Goal: Communication & Community: Answer question/provide support

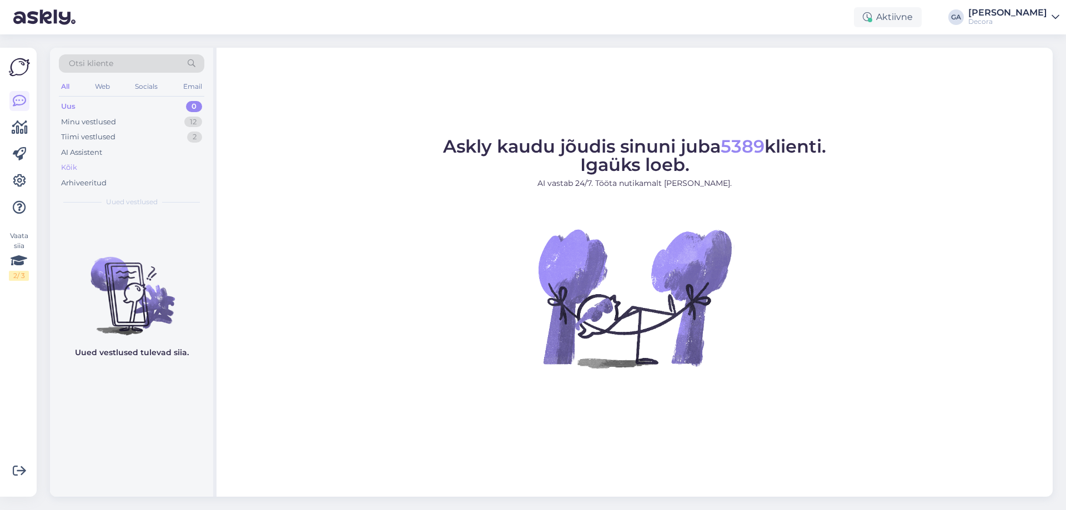
click at [67, 172] on div "Kõik" at bounding box center [69, 167] width 16 height 11
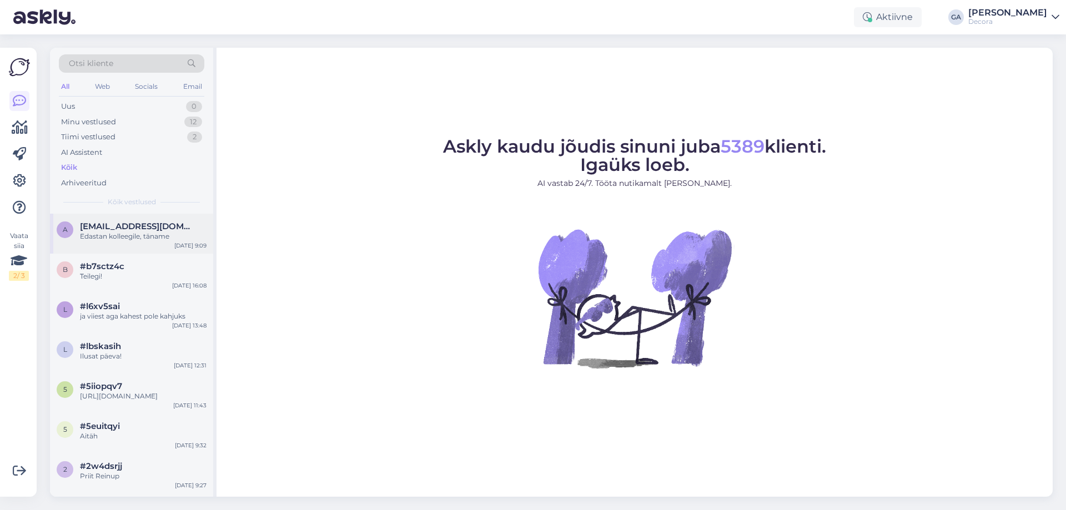
click at [135, 238] on div "Edastan kolleegile, täname" at bounding box center [143, 237] width 127 height 10
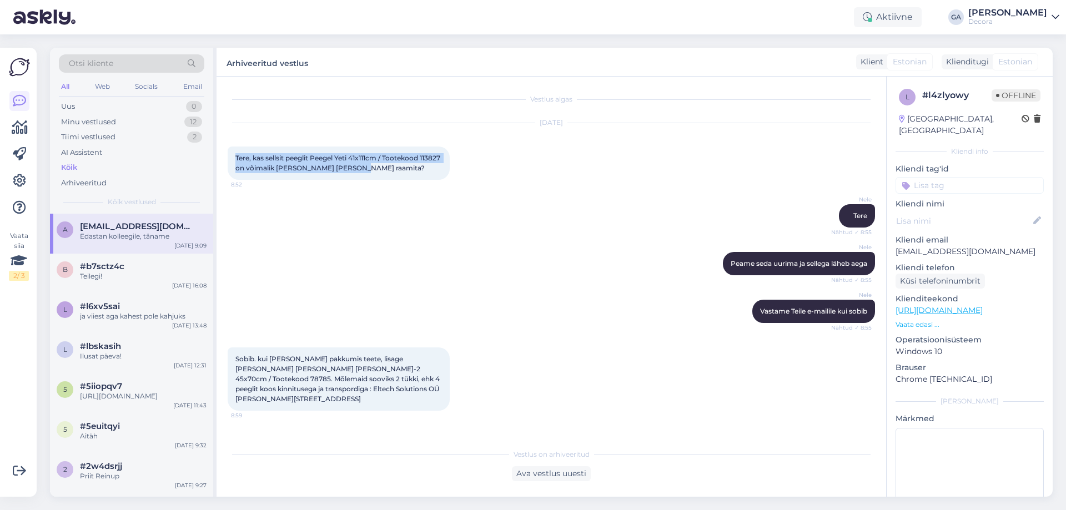
drag, startPoint x: 390, startPoint y: 165, endPoint x: 236, endPoint y: 158, distance: 154.0
click at [236, 158] on div "Tere, kas sellsit peeglit Peegel Yeti 41x111cm / Tootekood 113827 on võimalik […" at bounding box center [339, 163] width 222 height 33
copy span "Tere, kas sellsit peeglit Peegel Yeti 41x111cm / Tootekood 113827 on võimalik […"
click at [384, 199] on div "Nele Tere Nähtud ✓ 8:55" at bounding box center [552, 216] width 648 height 48
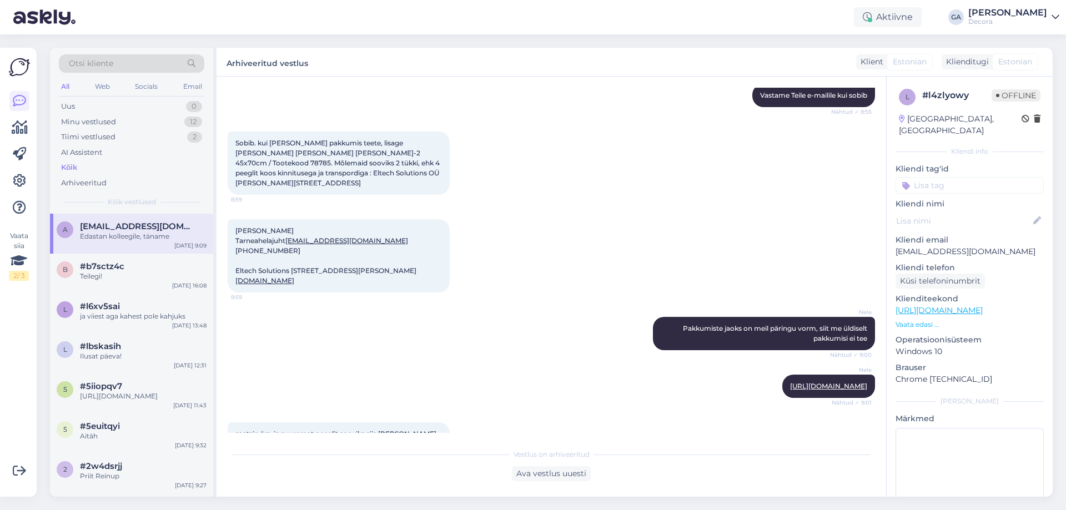
scroll to position [222, 0]
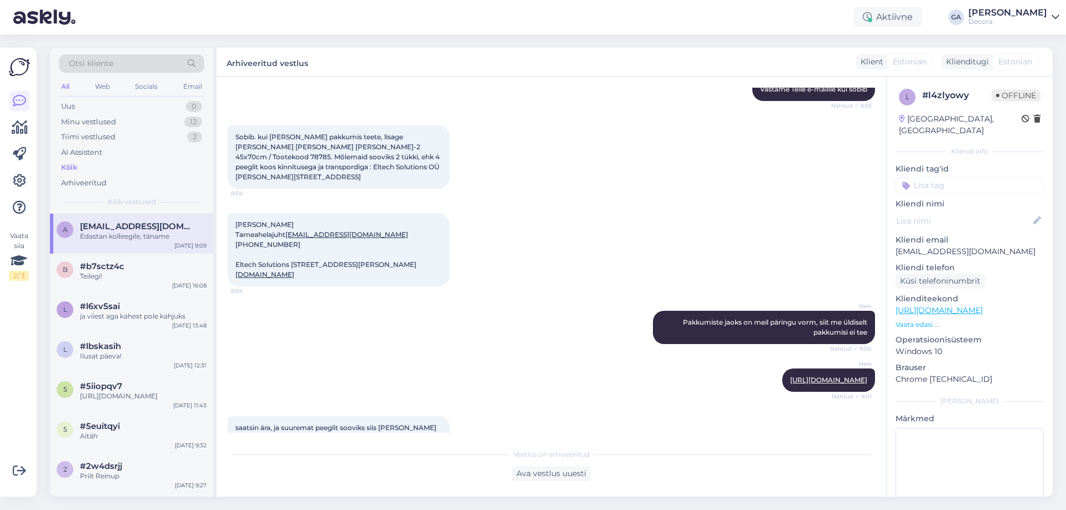
click at [393, 245] on div "[PERSON_NAME] Tarneahelajuht [EMAIL_ADDRESS][DOMAIN_NAME] [PHONE_NUMBER] Eltech…" at bounding box center [552, 250] width 648 height 98
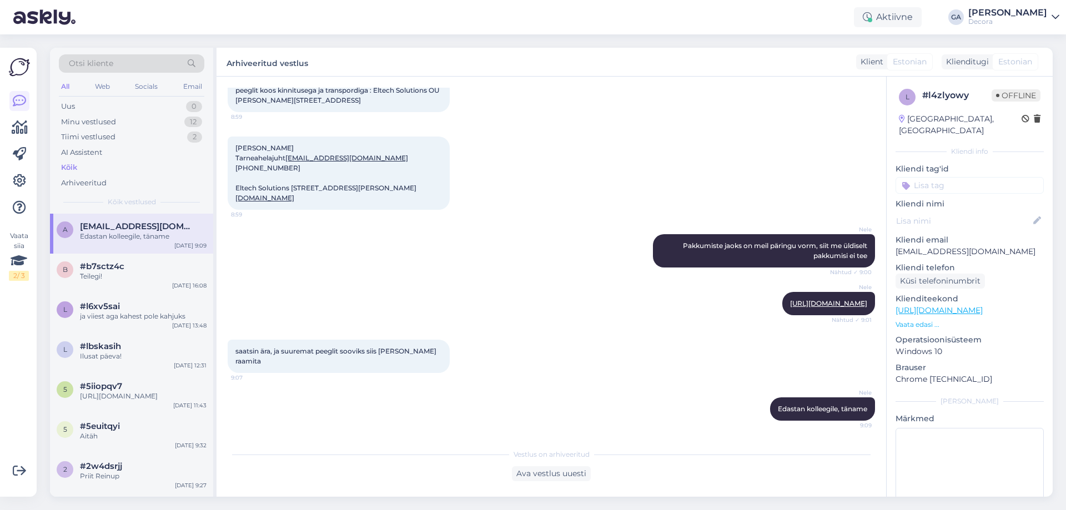
scroll to position [339, 0]
click at [86, 279] on div "Teilegi!" at bounding box center [143, 277] width 127 height 10
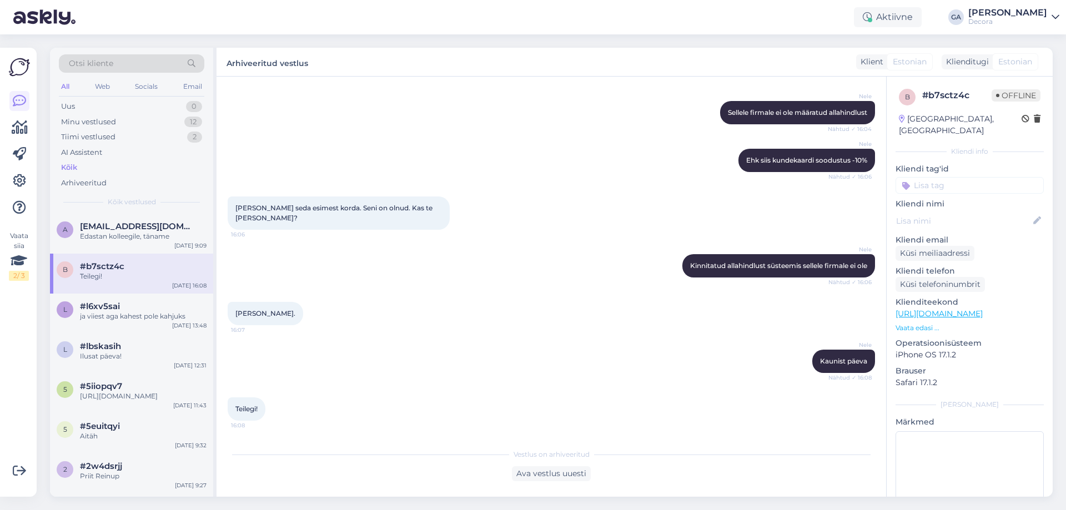
scroll to position [0, 0]
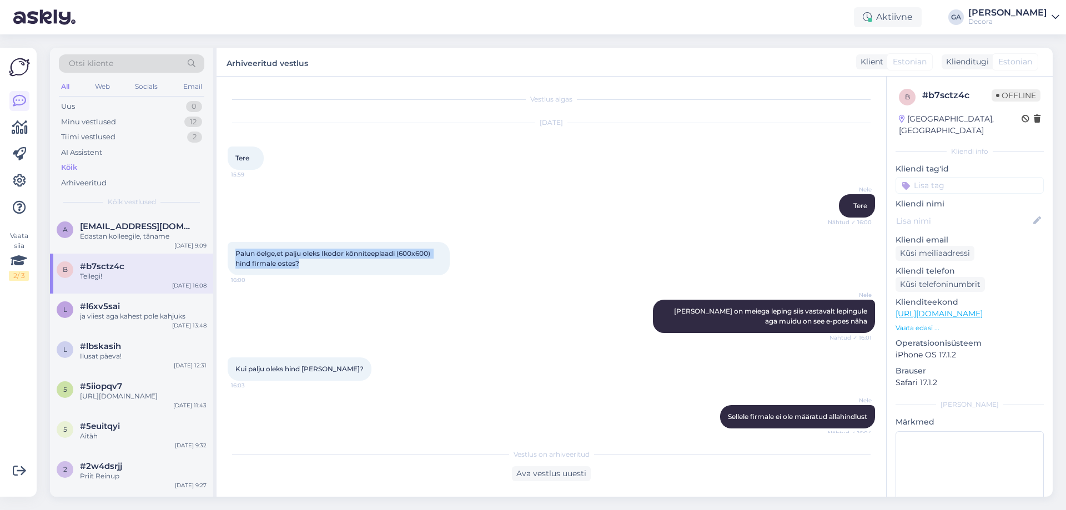
drag, startPoint x: 320, startPoint y: 265, endPoint x: 236, endPoint y: 251, distance: 85.0
click at [236, 251] on div "Palun öelge,et palju oleks Ikodor kõnniteeplaadi (600x600) hind firmale ostes? …" at bounding box center [339, 258] width 222 height 33
copy span "Palun öelge,et palju oleks Ikodor kõnniteeplaadi (600x600) hind firmale ostes?"
click at [423, 353] on div "Kui palju oleks hind [PERSON_NAME]? 16:03" at bounding box center [552, 369] width 648 height 48
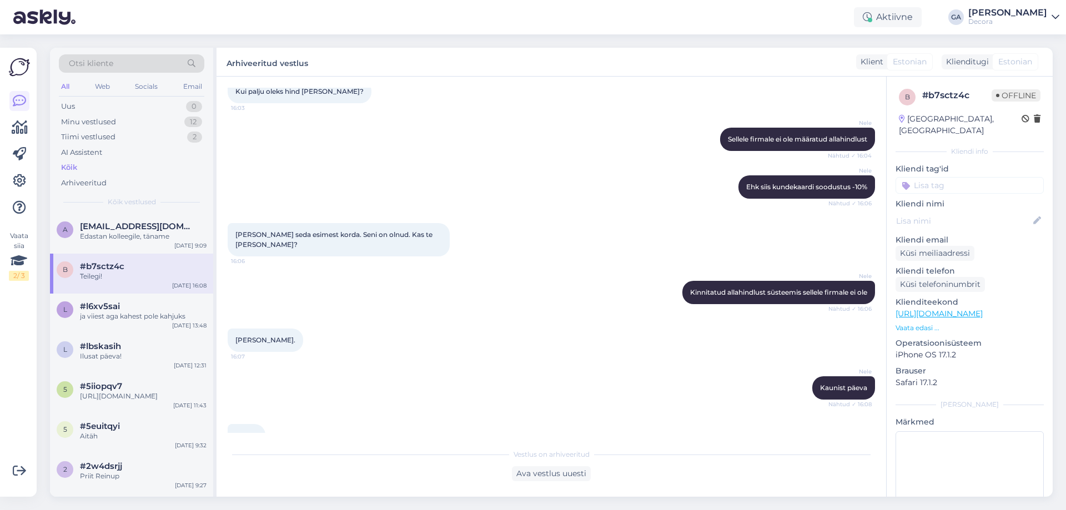
scroll to position [304, 0]
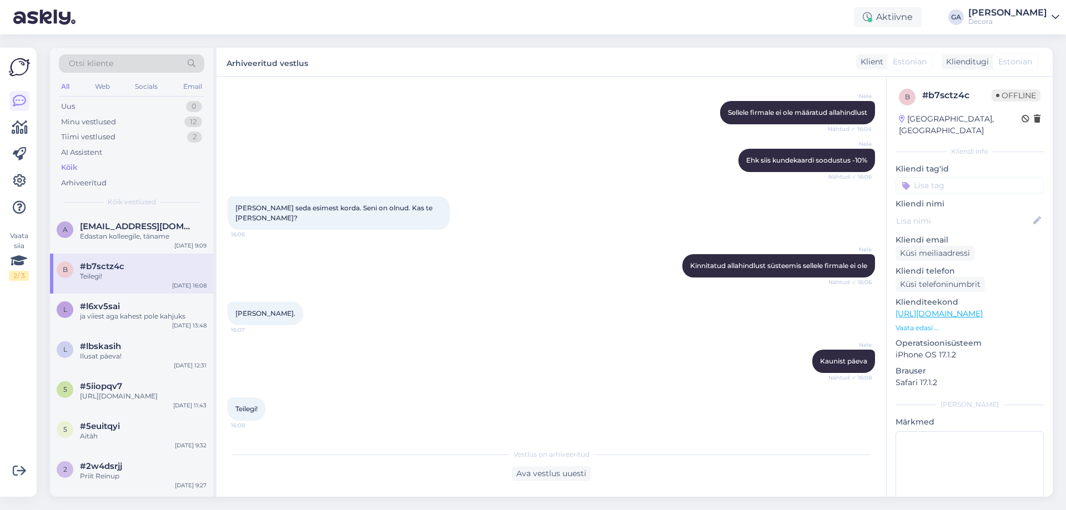
click at [484, 314] on div "[PERSON_NAME]. 16:07" at bounding box center [552, 314] width 648 height 48
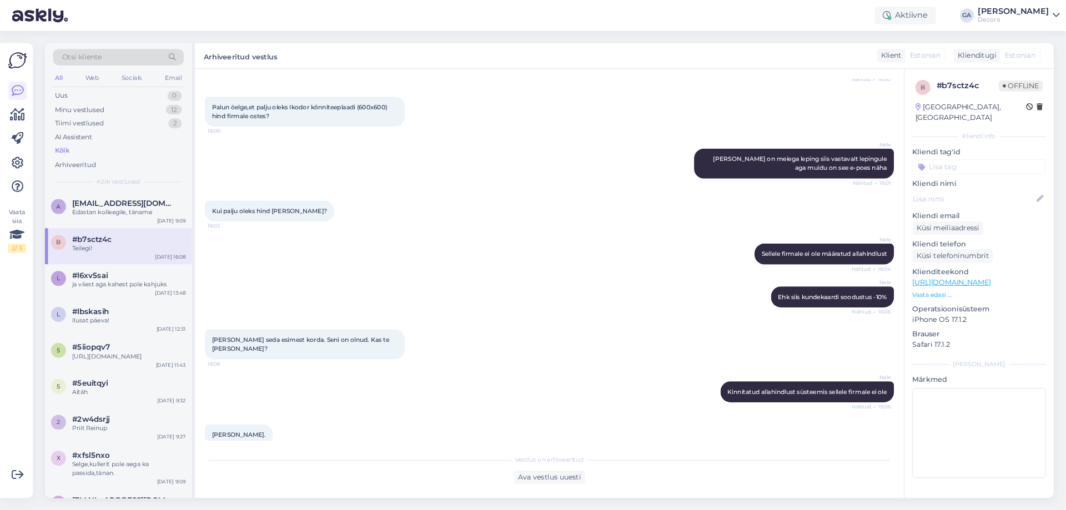
scroll to position [134, 0]
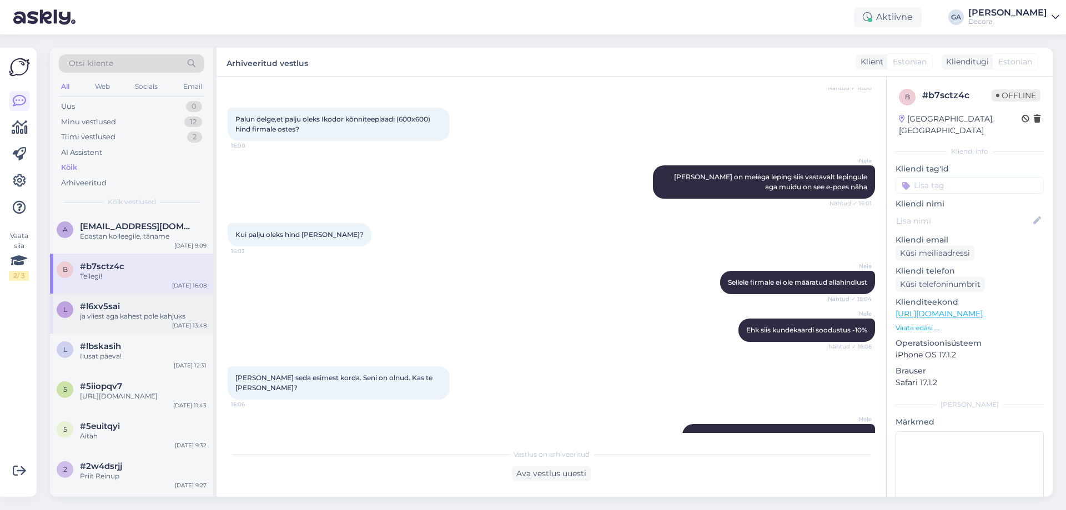
click at [137, 317] on div "ja viiest aga kahest pole kahjuks" at bounding box center [143, 317] width 127 height 10
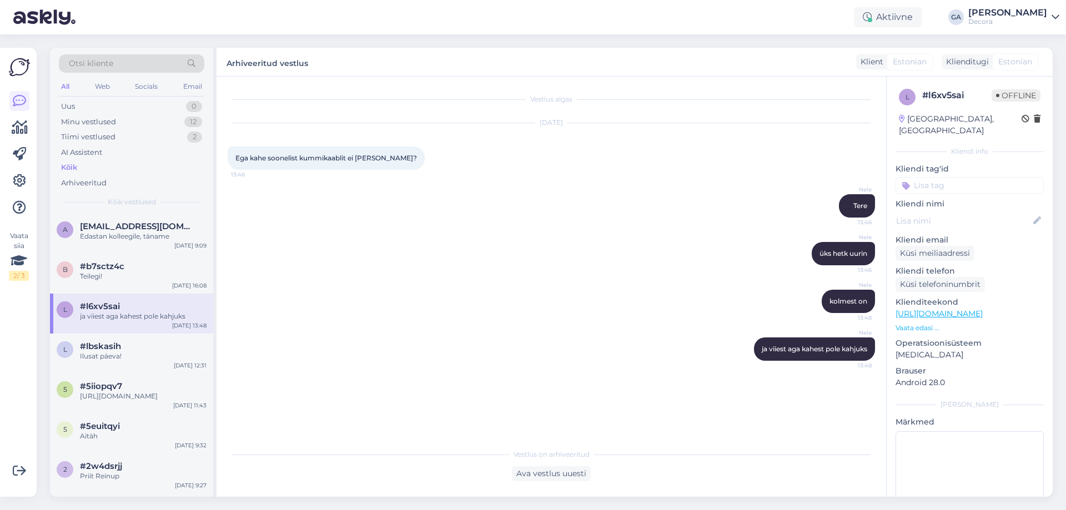
scroll to position [0, 0]
drag, startPoint x: 394, startPoint y: 156, endPoint x: 235, endPoint y: 155, distance: 158.3
click at [235, 155] on div "Ega kahe soonelist kummikaablit ei [PERSON_NAME]? 13:46" at bounding box center [326, 158] width 197 height 23
copy span "Ega kahe soonelist kummikaablit ei [PERSON_NAME]?"
click at [148, 363] on div "l #lbskasih Ilusat päeva! [DATE] 12:31" at bounding box center [131, 354] width 163 height 40
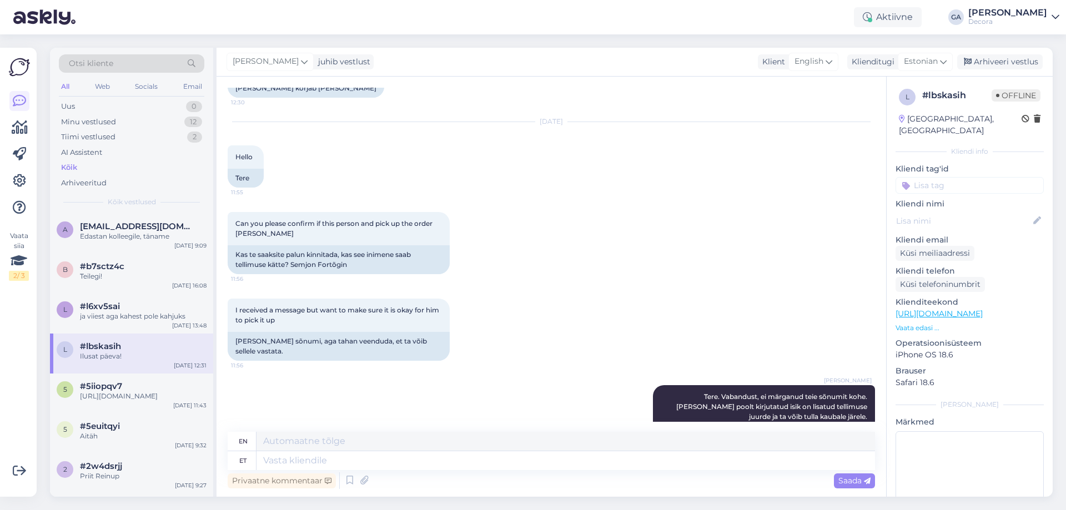
scroll to position [421, 0]
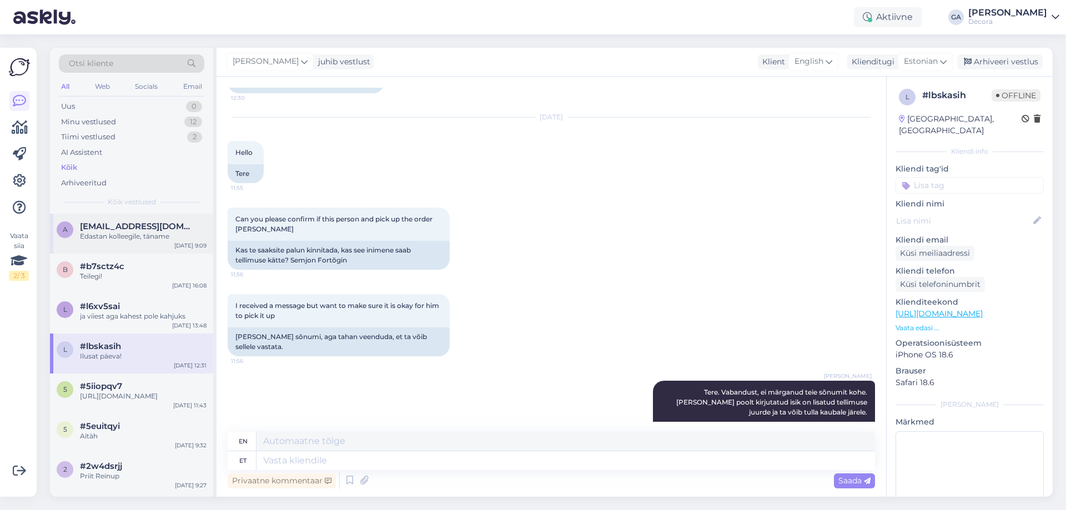
click at [116, 237] on div "Edastan kolleegile, täname" at bounding box center [143, 237] width 127 height 10
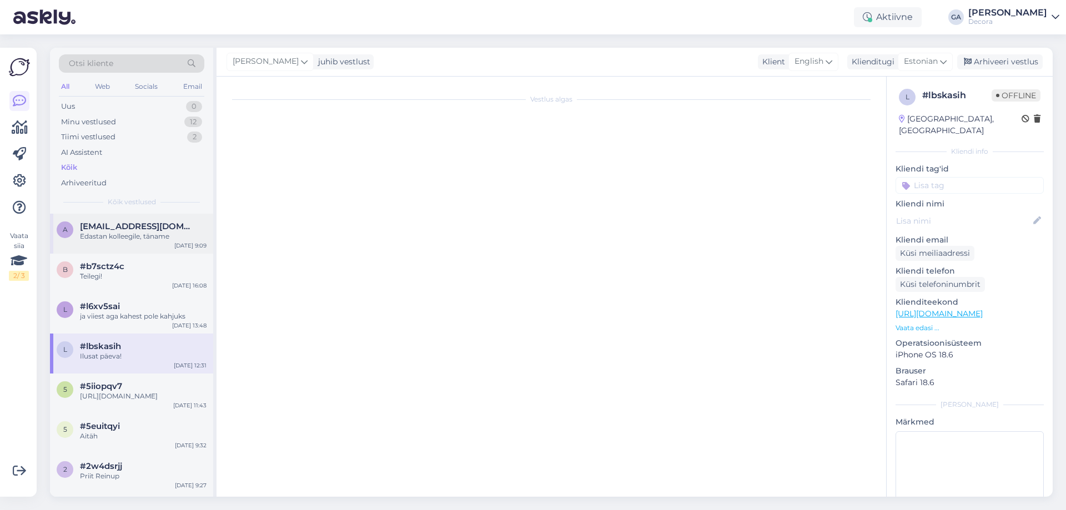
scroll to position [339, 0]
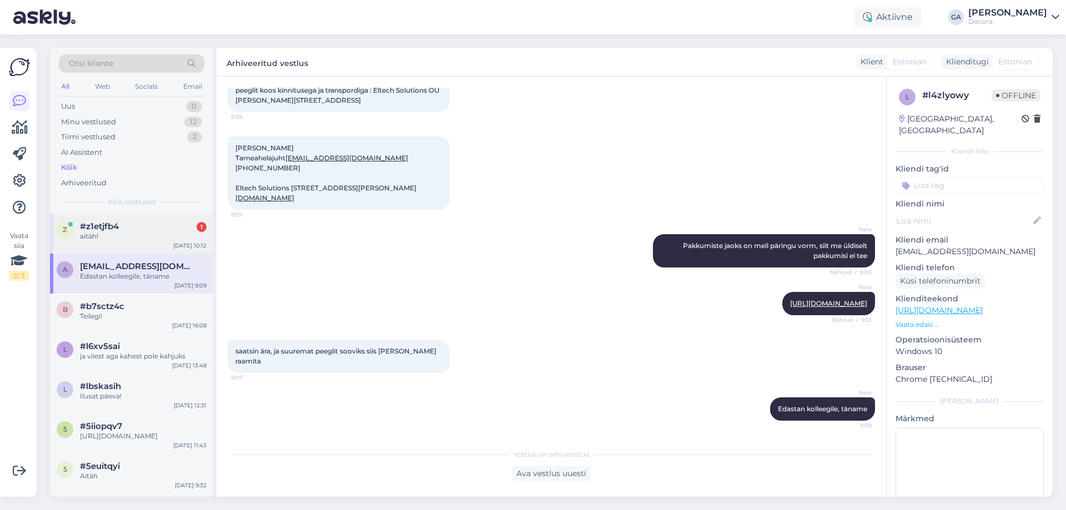
click at [139, 242] on div "z #z1etjfb4 1 aitäh! [DATE] 10:12" at bounding box center [131, 234] width 163 height 40
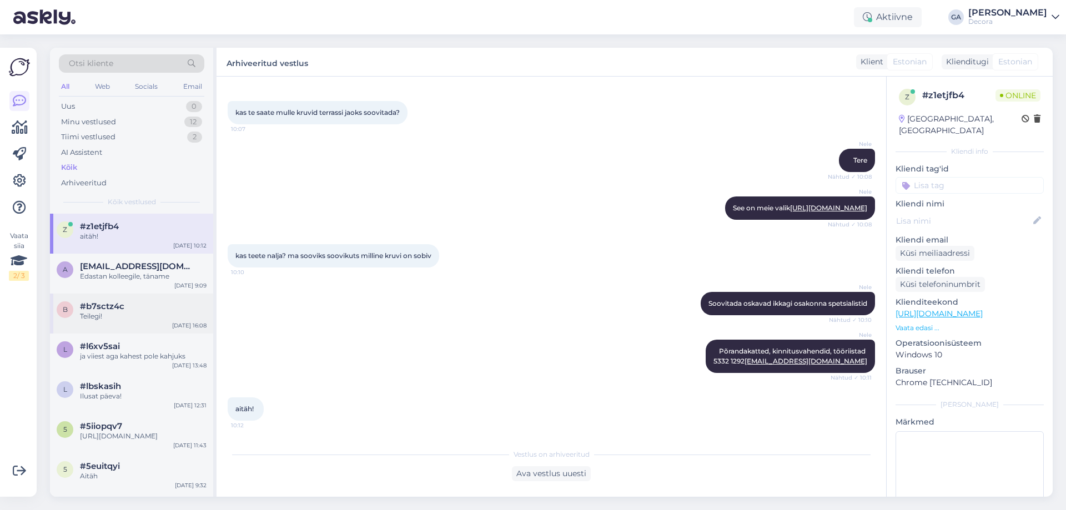
click at [110, 327] on div "b #b7sctz4c Teilegi! [DATE] 16:08" at bounding box center [131, 314] width 163 height 40
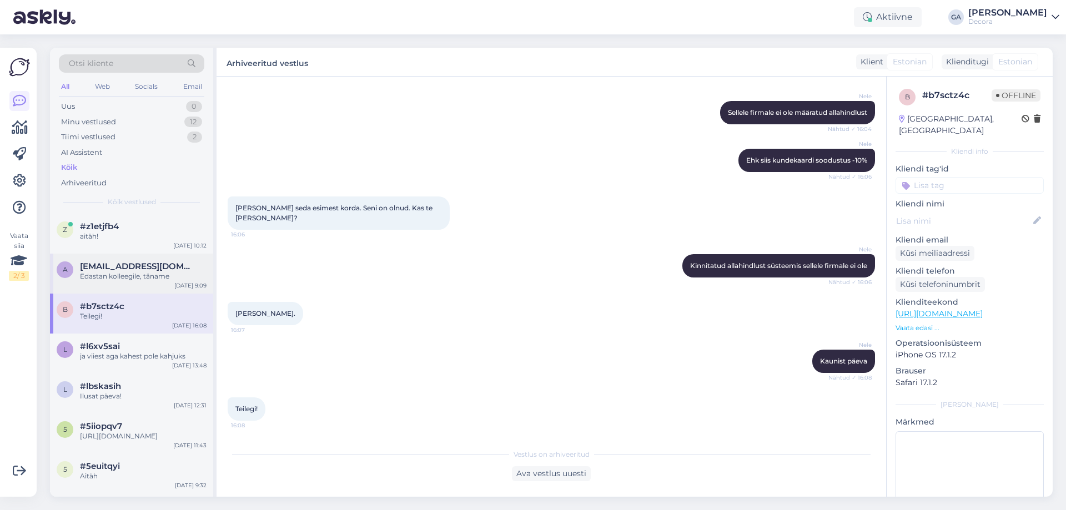
click at [119, 272] on div "Edastan kolleegile, täname" at bounding box center [143, 277] width 127 height 10
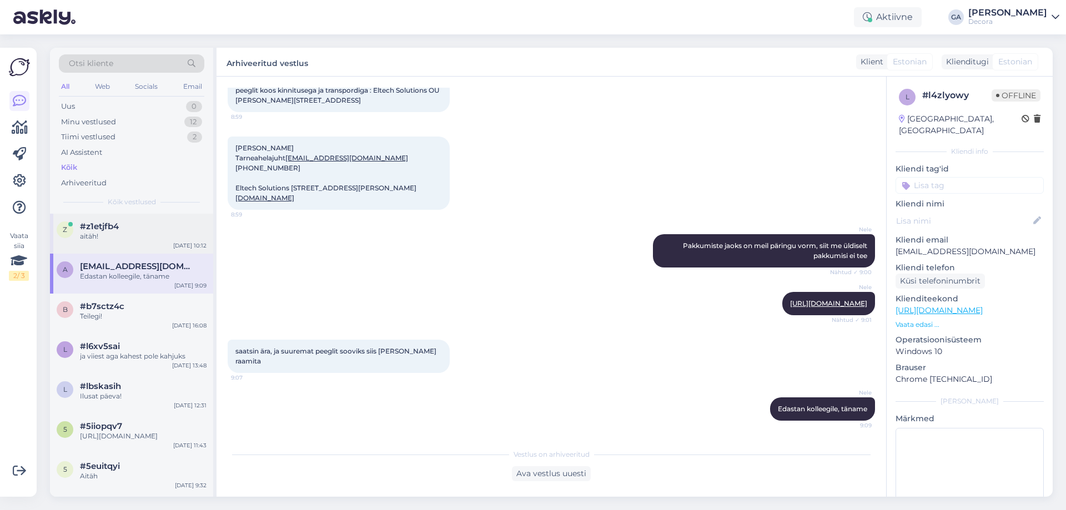
click at [127, 225] on div "#z1etjfb4" at bounding box center [143, 227] width 127 height 10
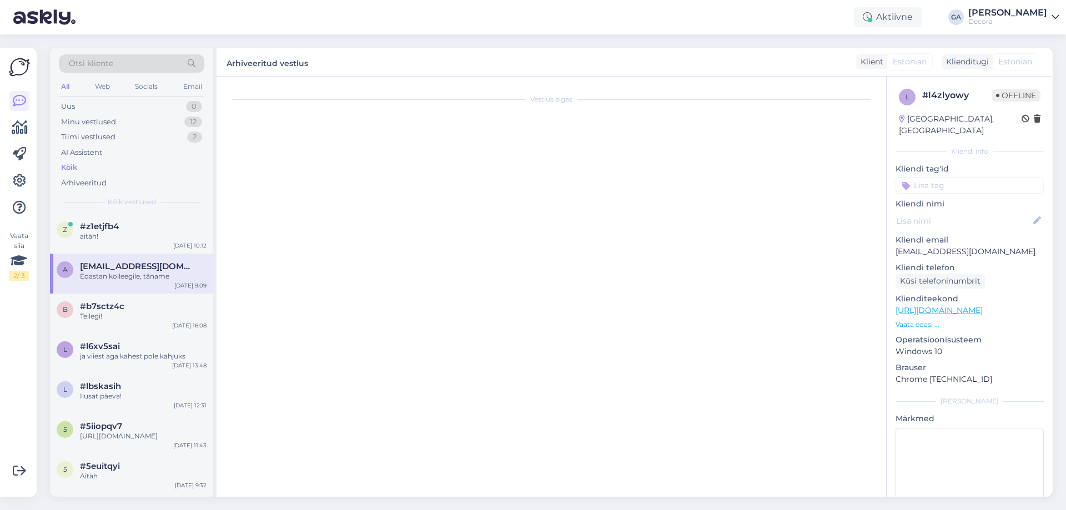
scroll to position [586, 0]
